Goal: Check status: Check status

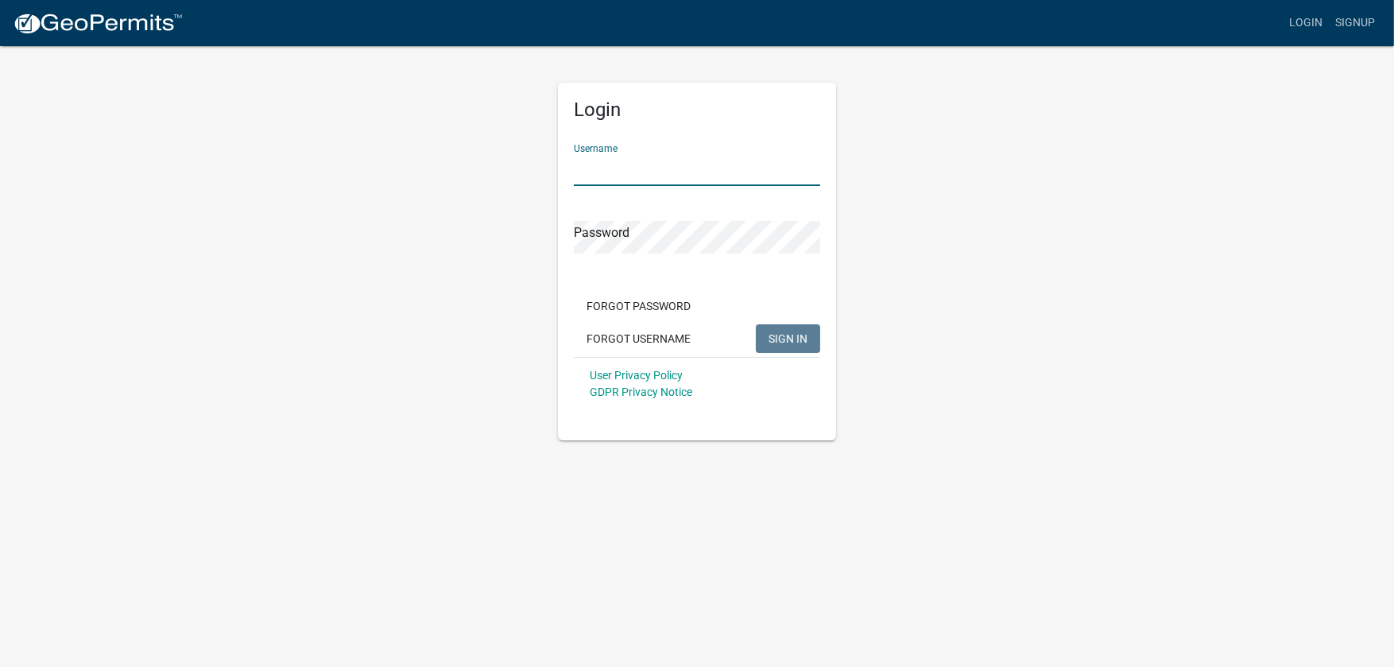
click at [592, 170] on input "Username" at bounding box center [697, 169] width 246 height 33
click at [799, 332] on span "SIGN IN" at bounding box center [788, 338] width 39 height 13
click at [796, 337] on span "SIGN IN" at bounding box center [788, 338] width 39 height 13
click at [792, 335] on span "SIGN IN" at bounding box center [788, 338] width 39 height 13
drag, startPoint x: 735, startPoint y: 165, endPoint x: 460, endPoint y: 165, distance: 274.3
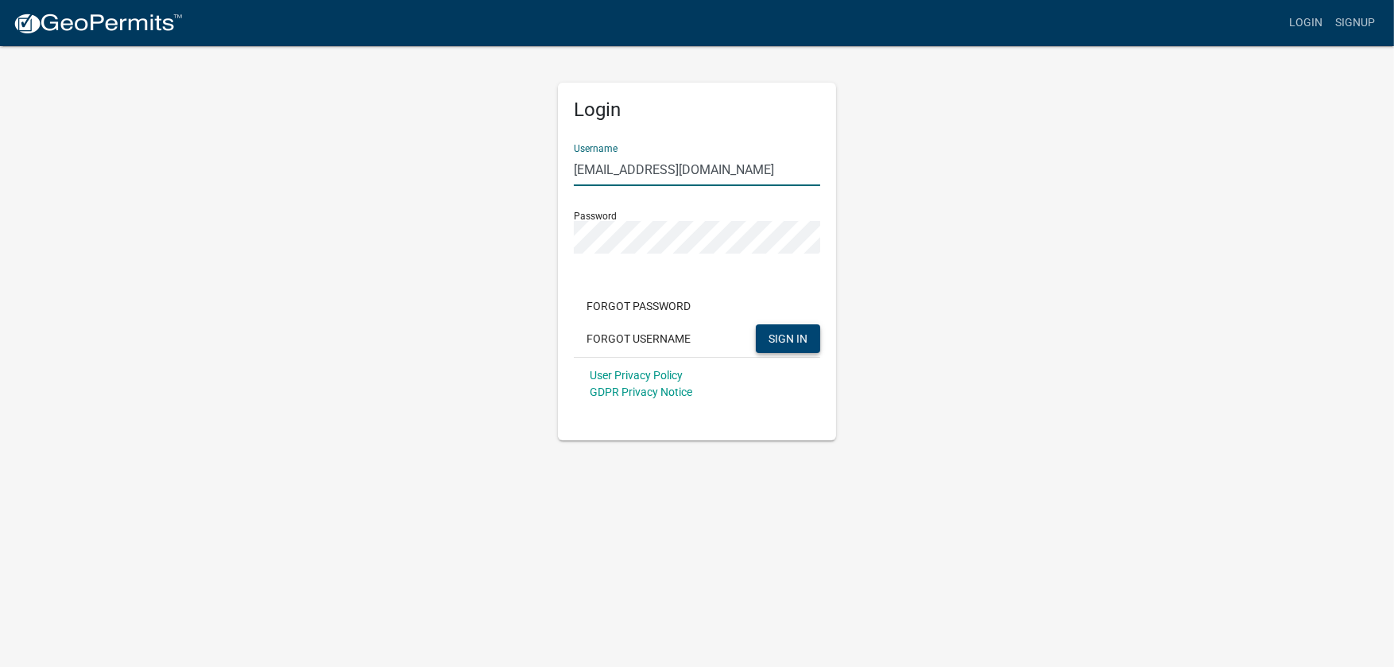
click at [460, 165] on div "Login Username [EMAIL_ADDRESS][DOMAIN_NAME] Password Forgot Password Forgot Use…" at bounding box center [697, 243] width 906 height 396
click at [673, 169] on input "[PERSON_NAME][EMAIL_ADDRESS][DOMAIN_NAME]" at bounding box center [697, 169] width 246 height 33
type input "[PERSON_NAME][EMAIL_ADDRESS][DOMAIN_NAME]"
click at [509, 226] on div "Login Username [PERSON_NAME][EMAIL_ADDRESS][DOMAIN_NAME] Password Forgot Passwo…" at bounding box center [697, 243] width 906 height 396
click at [784, 334] on span "SIGN IN" at bounding box center [788, 338] width 39 height 13
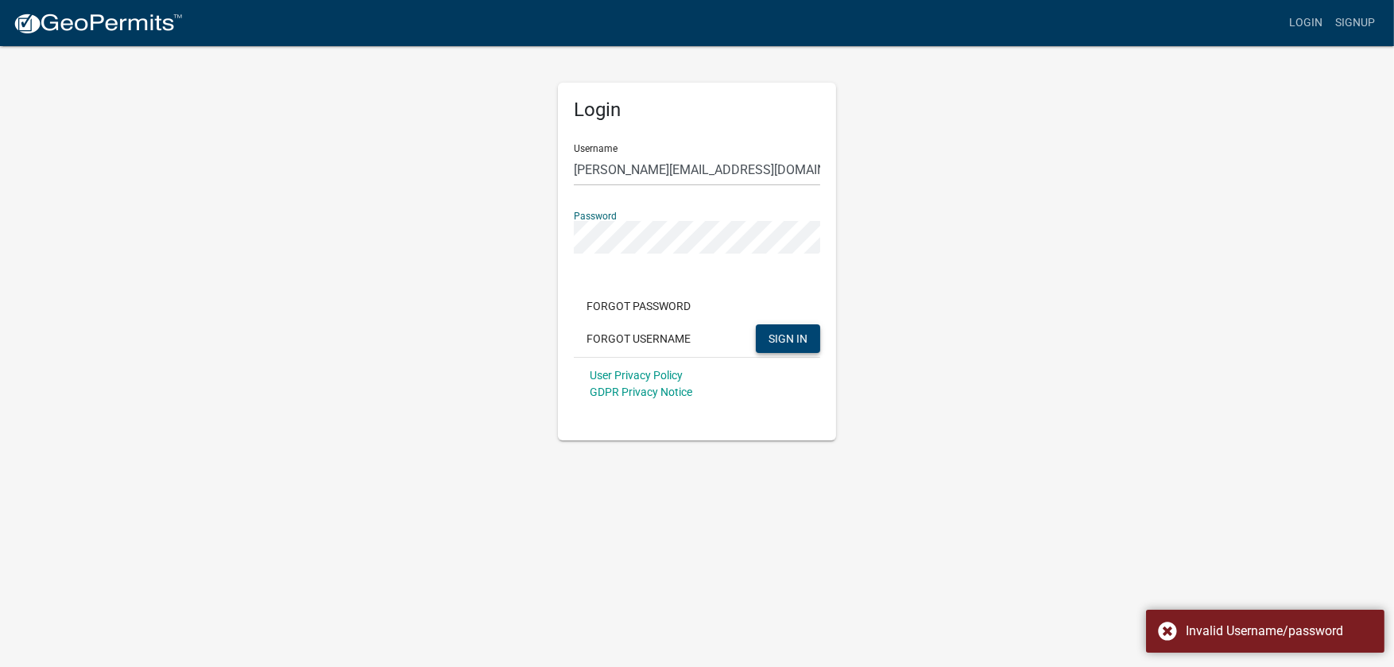
click at [518, 212] on div "Login Username [PERSON_NAME][EMAIL_ADDRESS][DOMAIN_NAME] Password Forgot Passwo…" at bounding box center [697, 243] width 906 height 396
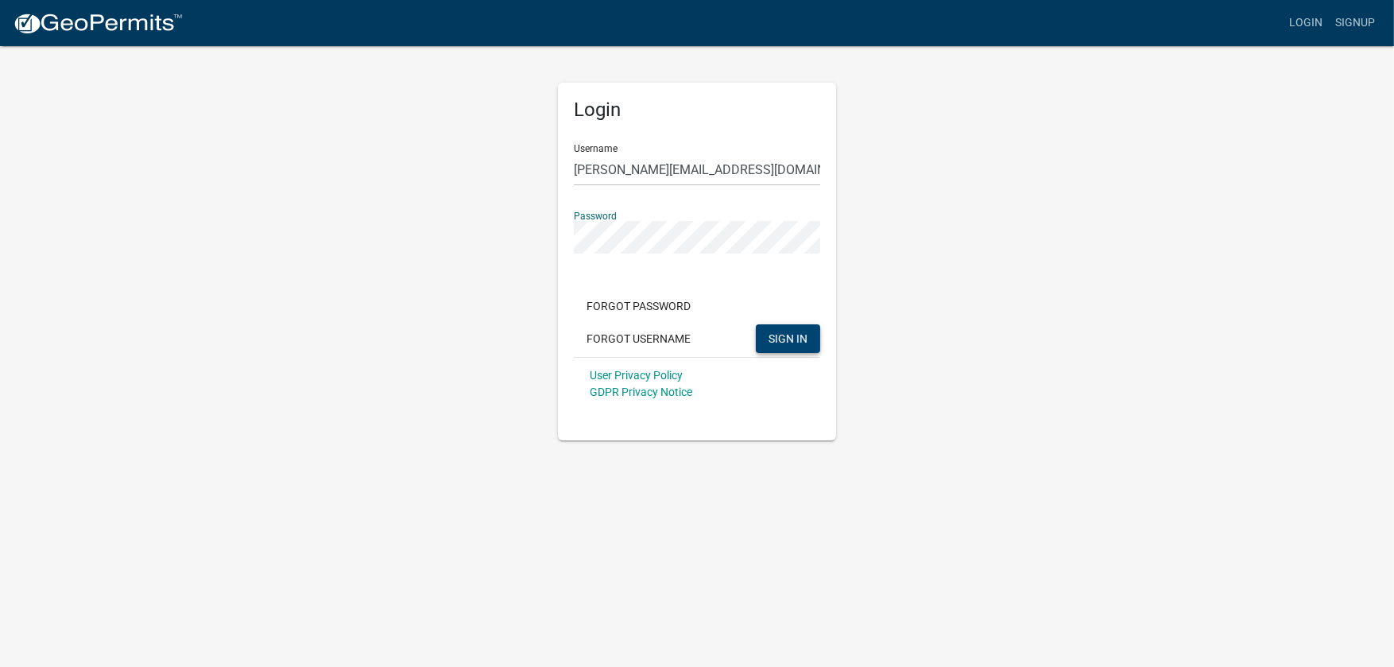
click at [789, 329] on button "SIGN IN" at bounding box center [788, 338] width 64 height 29
click at [789, 333] on span "SIGN IN" at bounding box center [788, 338] width 39 height 13
click at [1193, 200] on app-login-view "more_horiz Login Signup Login Username [PERSON_NAME][EMAIL_ADDRESS][DOMAIN_NAME…" at bounding box center [697, 220] width 1394 height 440
